Goal: Information Seeking & Learning: Learn about a topic

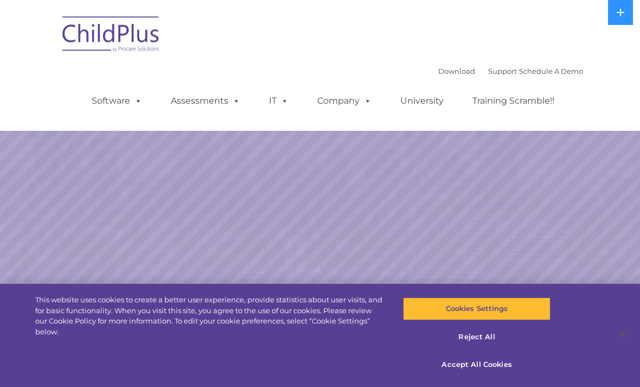
select select "MEDIUM"
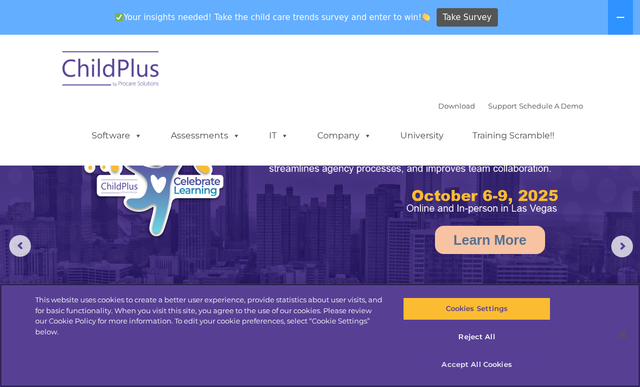
click at [485, 367] on button "Accept All Cookies" at bounding box center [476, 364] width 147 height 23
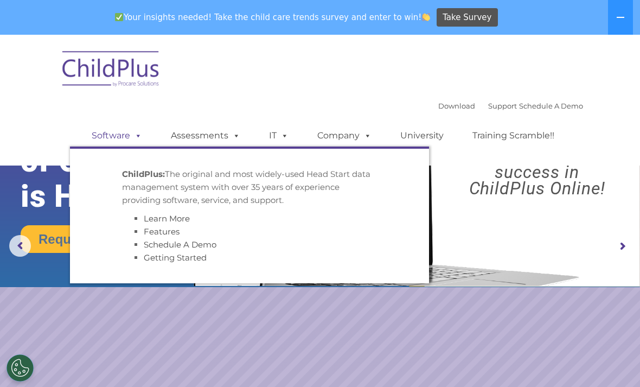
click at [113, 138] on link "Software" at bounding box center [117, 136] width 72 height 22
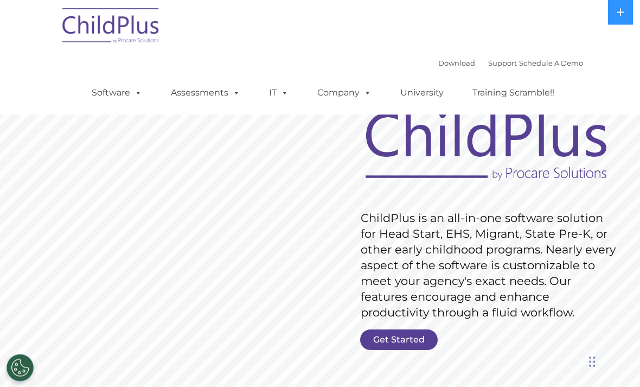
scroll to position [20, 0]
click at [400, 341] on link "Get Started" at bounding box center [399, 339] width 78 height 21
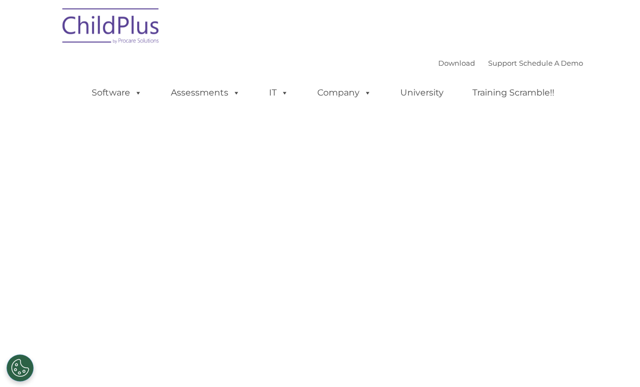
select select "MEDIUM"
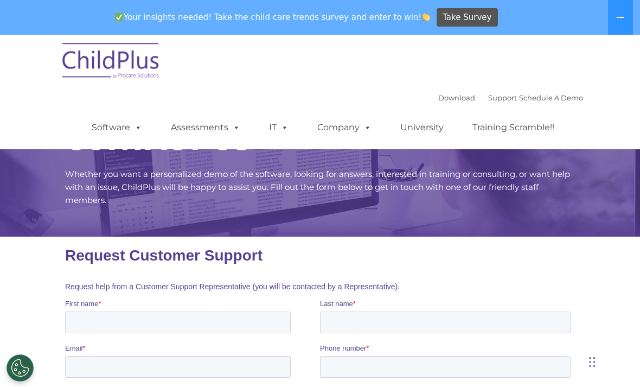
click at [118, 63] on img at bounding box center [111, 62] width 108 height 54
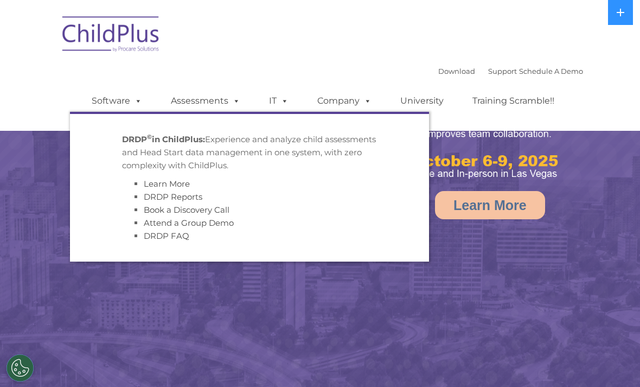
select select "MEDIUM"
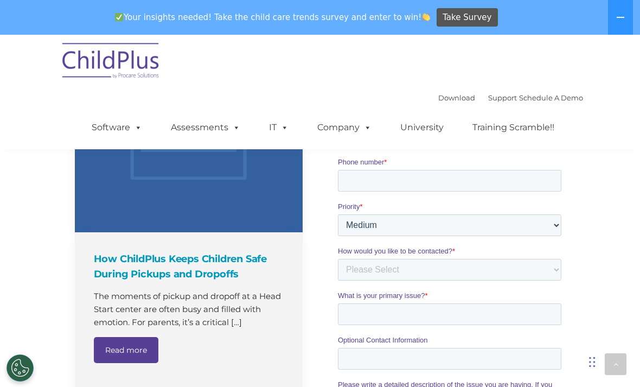
scroll to position [893, 0]
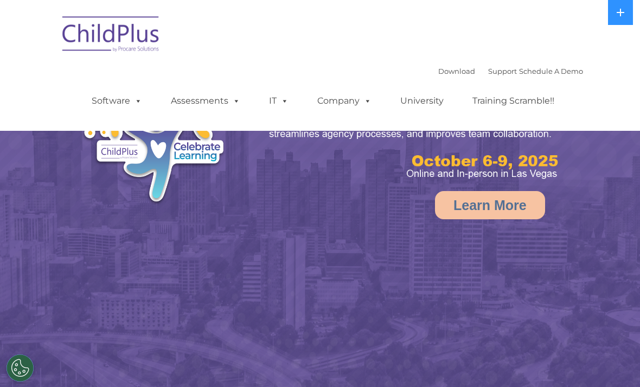
select select "MEDIUM"
